Goal: Check status: Check status

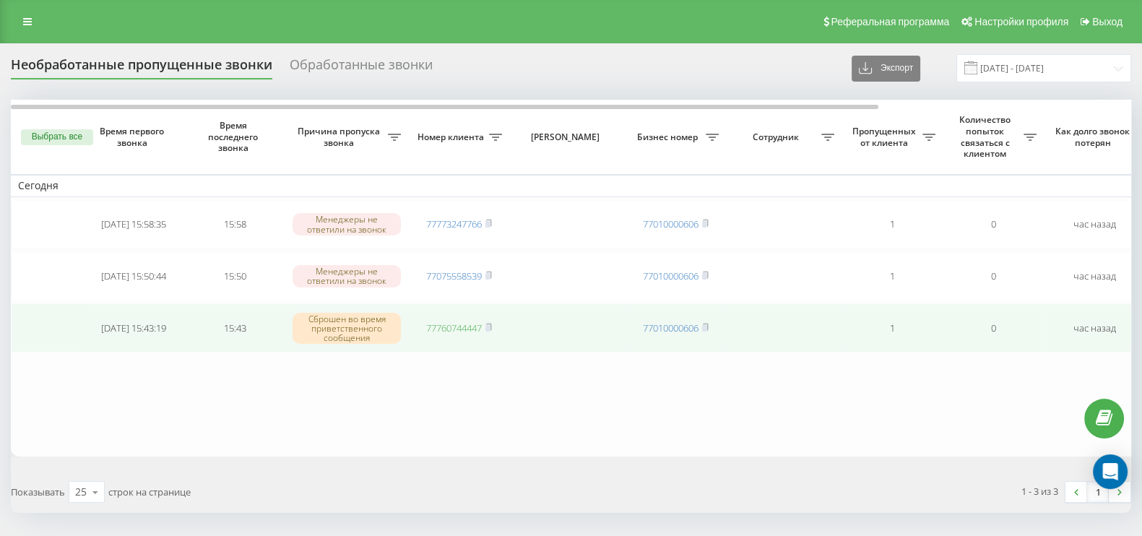
click at [461, 323] on link "77760744447" at bounding box center [454, 327] width 56 height 13
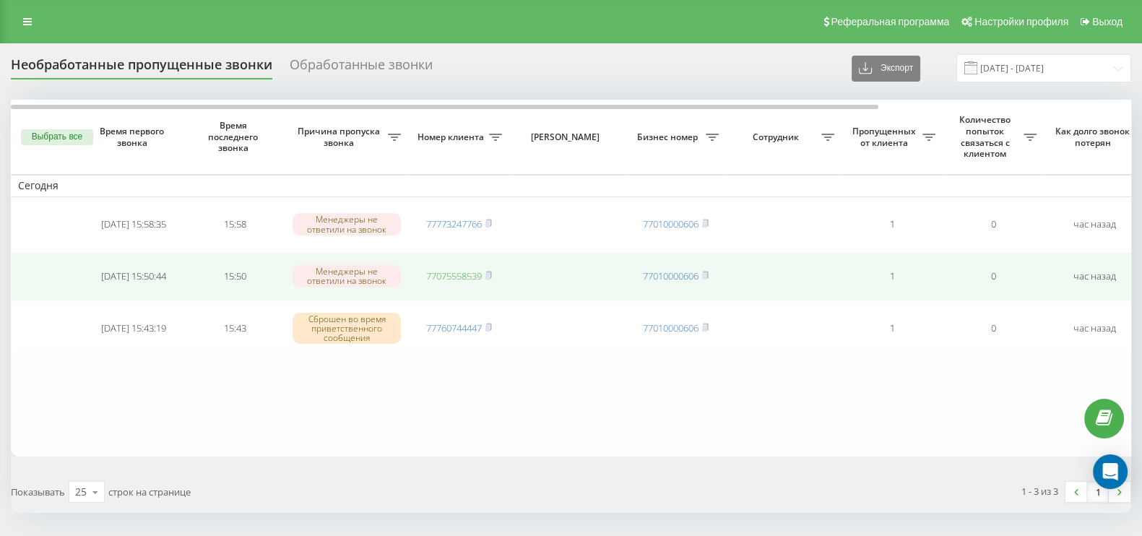
click at [467, 275] on link "77075558539" at bounding box center [454, 275] width 56 height 13
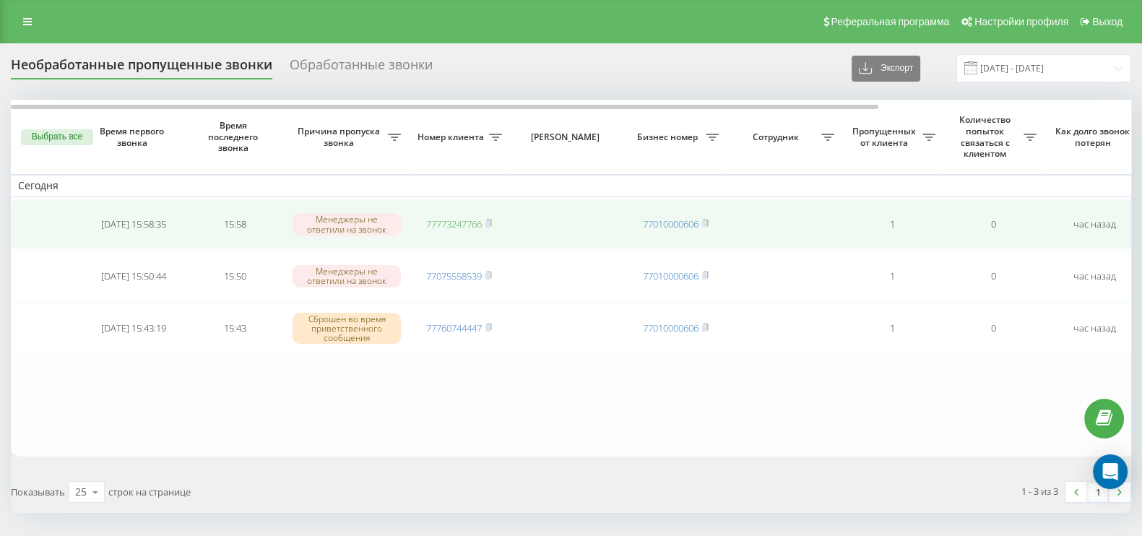
click at [455, 221] on link "77773247766" at bounding box center [454, 223] width 56 height 13
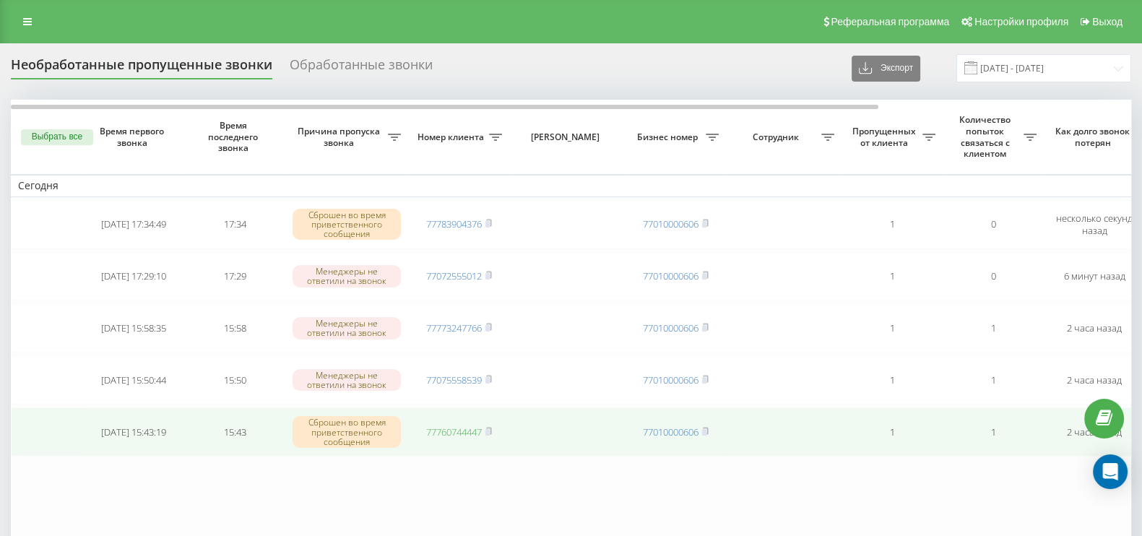
click at [457, 425] on link "77760744447" at bounding box center [454, 431] width 56 height 13
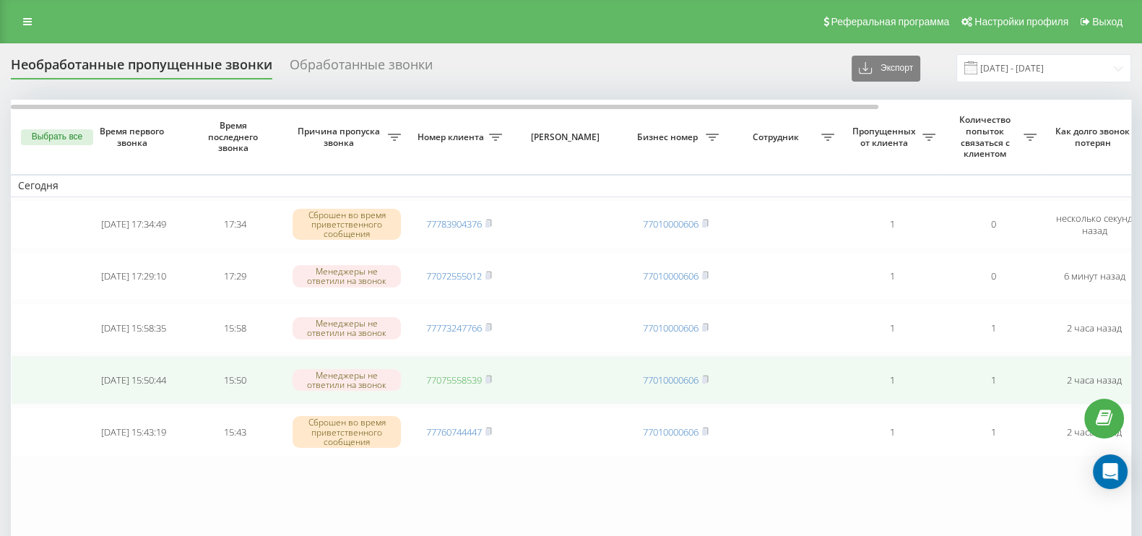
click at [479, 380] on link "77075558539" at bounding box center [454, 379] width 56 height 13
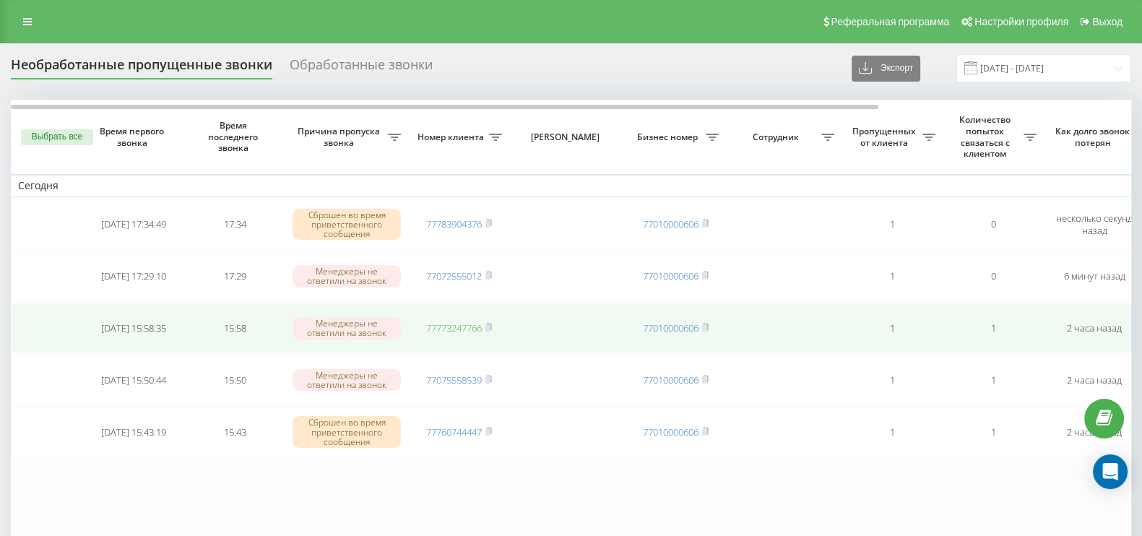
click at [468, 323] on link "77773247766" at bounding box center [454, 327] width 56 height 13
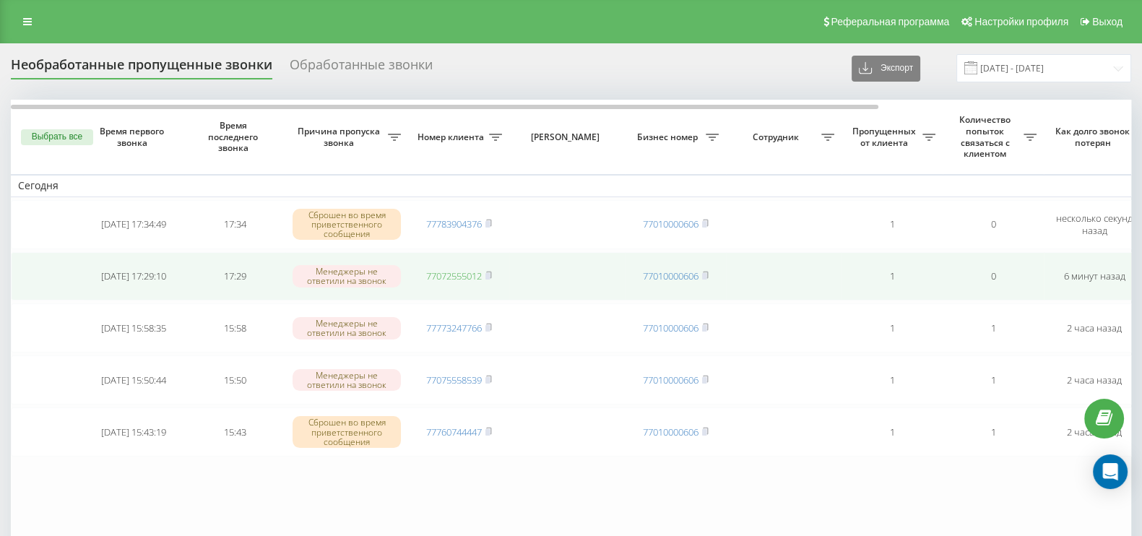
click at [474, 272] on link "77072555012" at bounding box center [454, 275] width 56 height 13
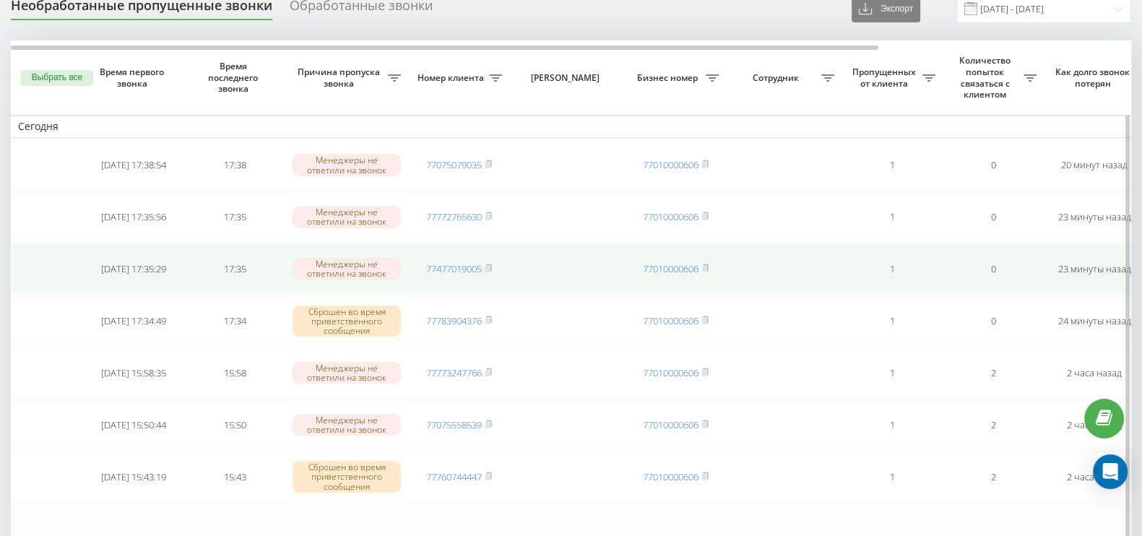
scroll to position [90, 0]
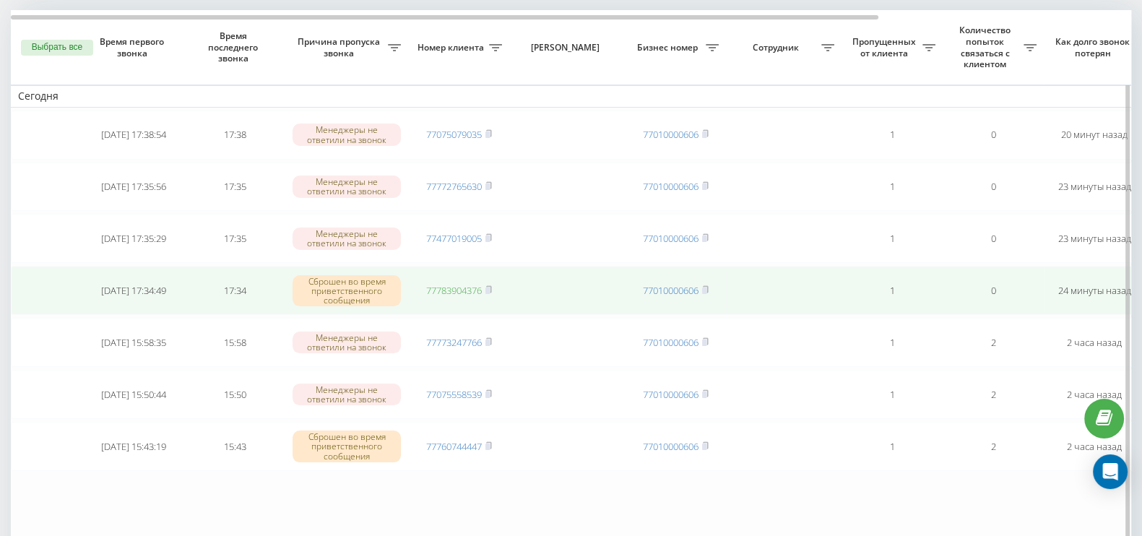
click at [450, 284] on link "77783904376" at bounding box center [454, 290] width 56 height 13
click at [466, 287] on link "77783904376" at bounding box center [454, 290] width 56 height 13
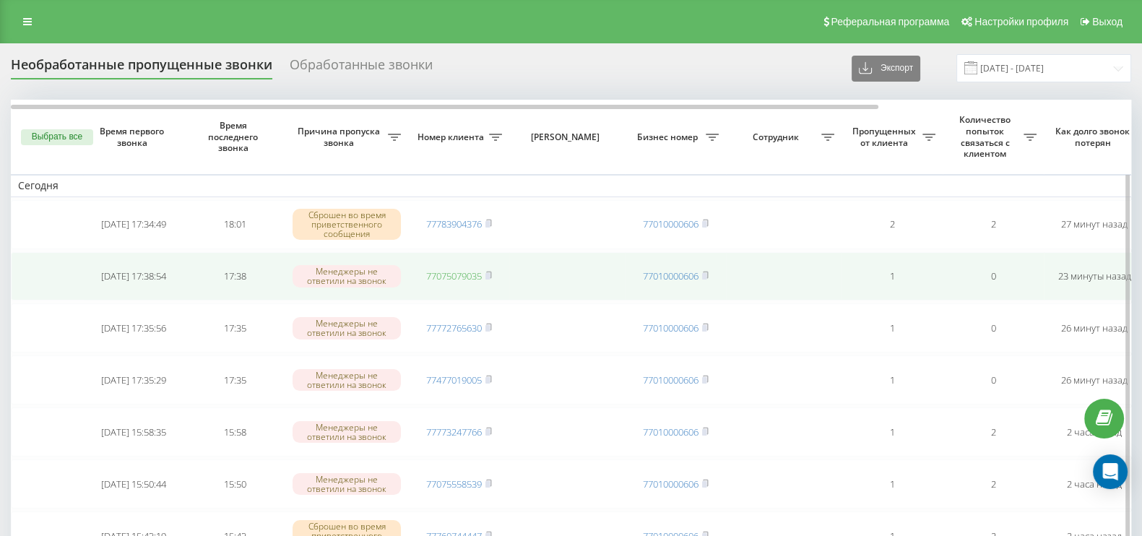
click at [464, 272] on link "77075079035" at bounding box center [454, 275] width 56 height 13
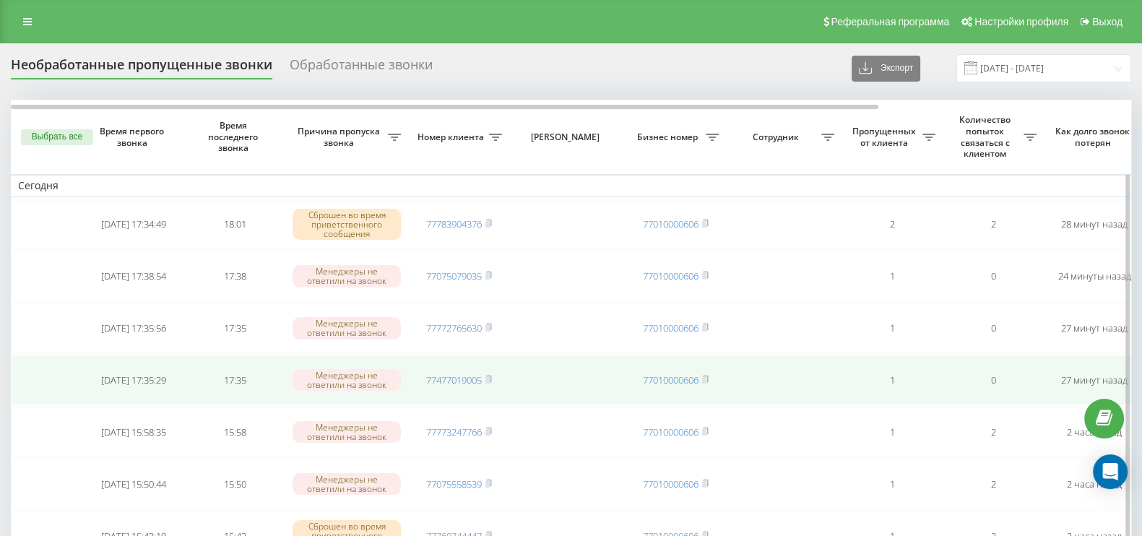
scroll to position [90, 0]
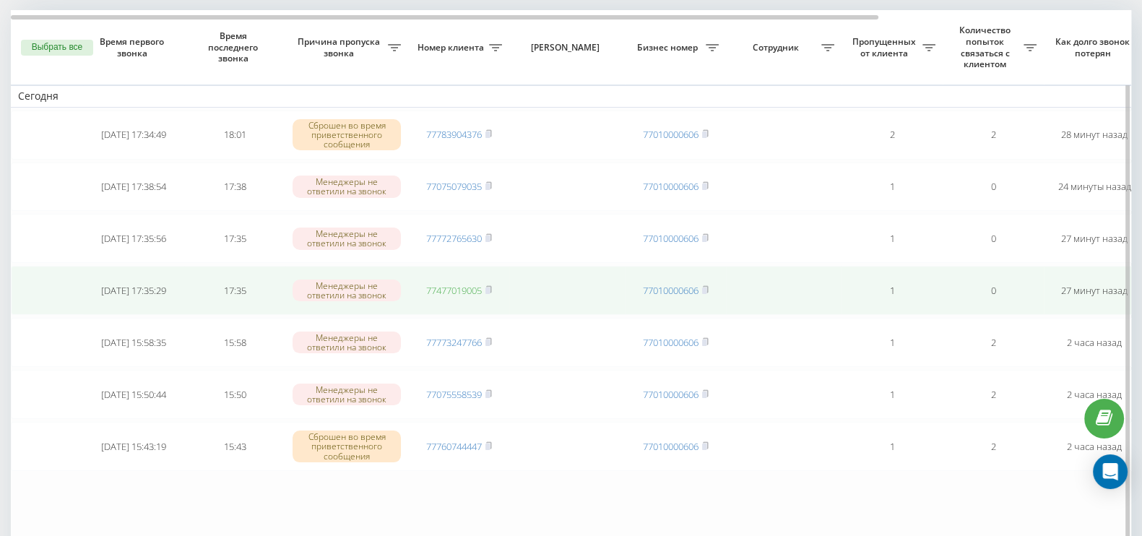
click at [459, 284] on link "77477019005" at bounding box center [454, 290] width 56 height 13
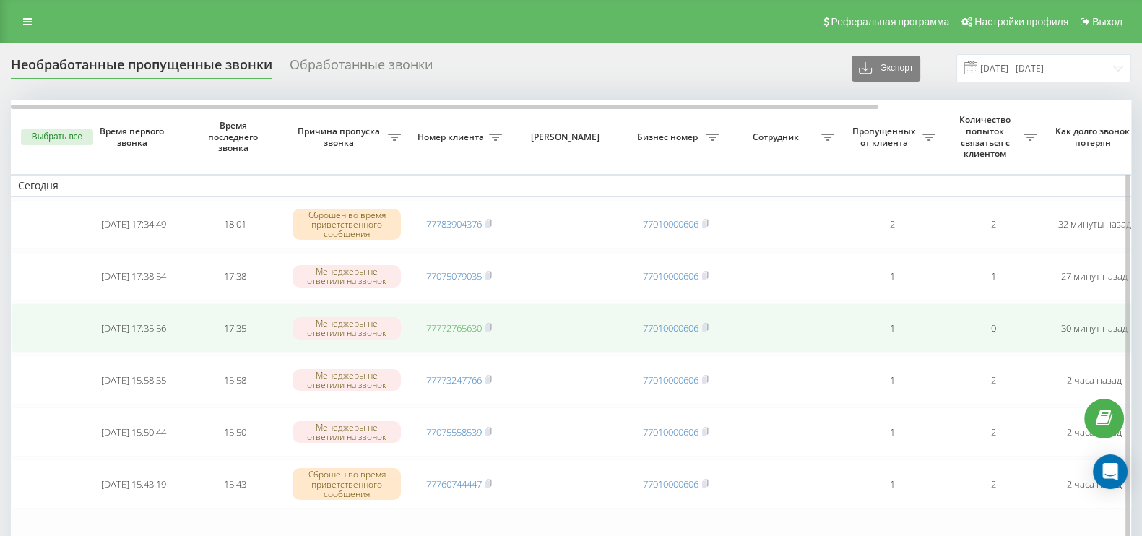
click at [468, 322] on link "77772765630" at bounding box center [454, 327] width 56 height 13
